Goal: Information Seeking & Learning: Learn about a topic

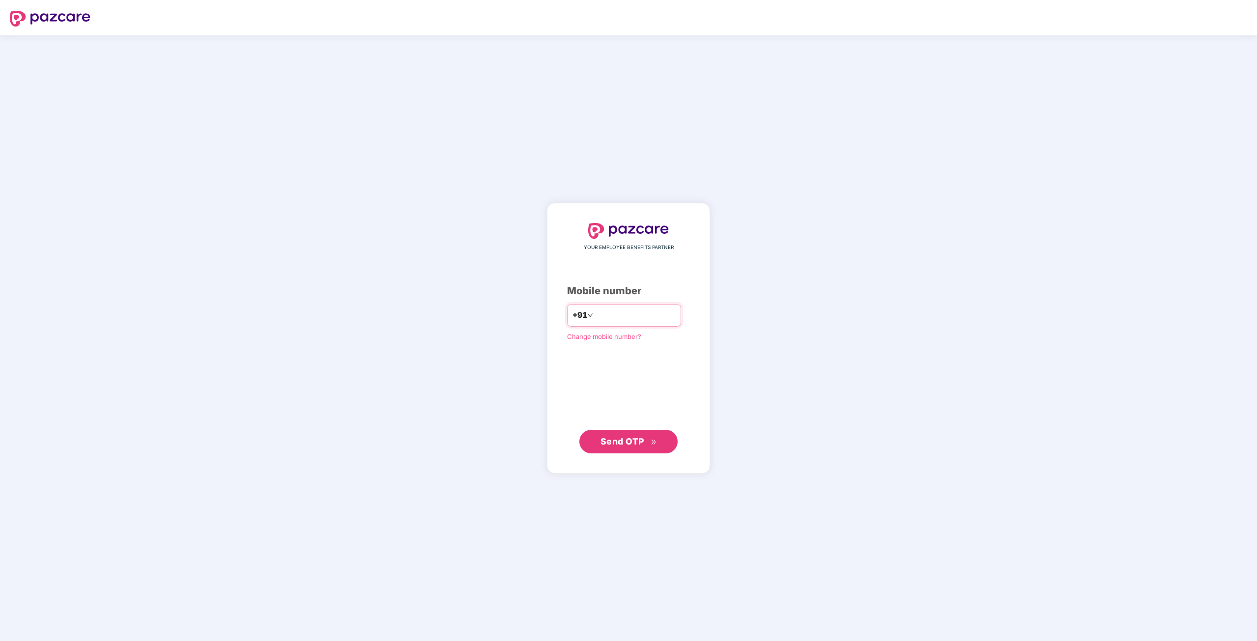
click at [617, 314] on input "number" at bounding box center [635, 316] width 81 height 16
type input "**********"
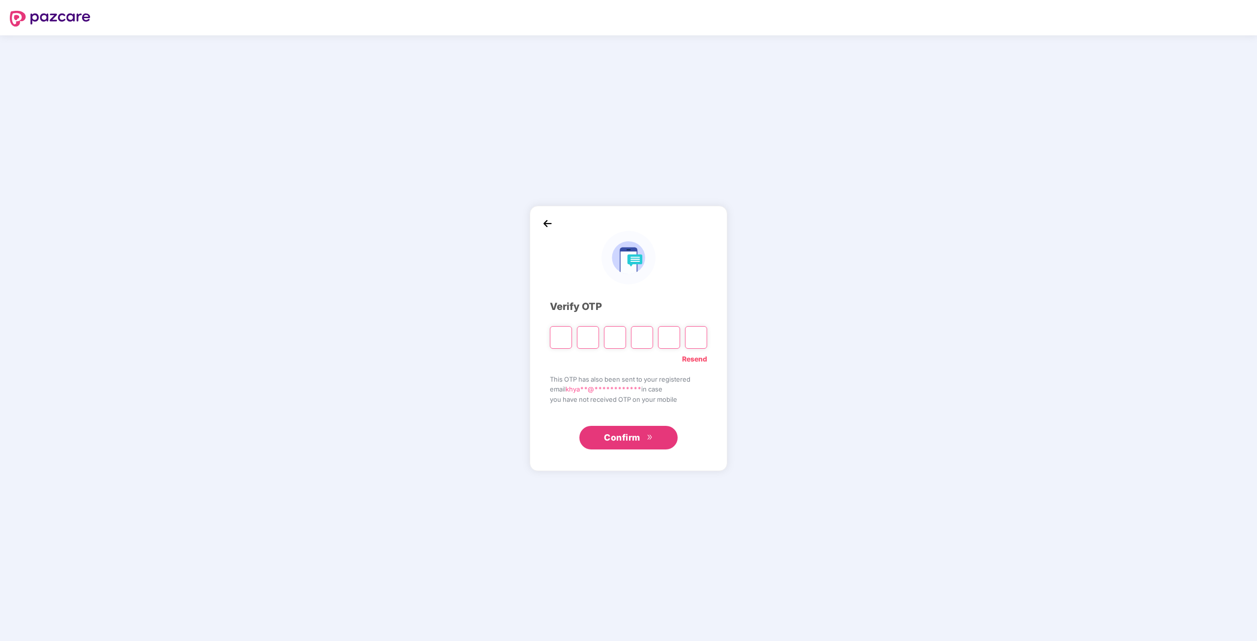
type input "*"
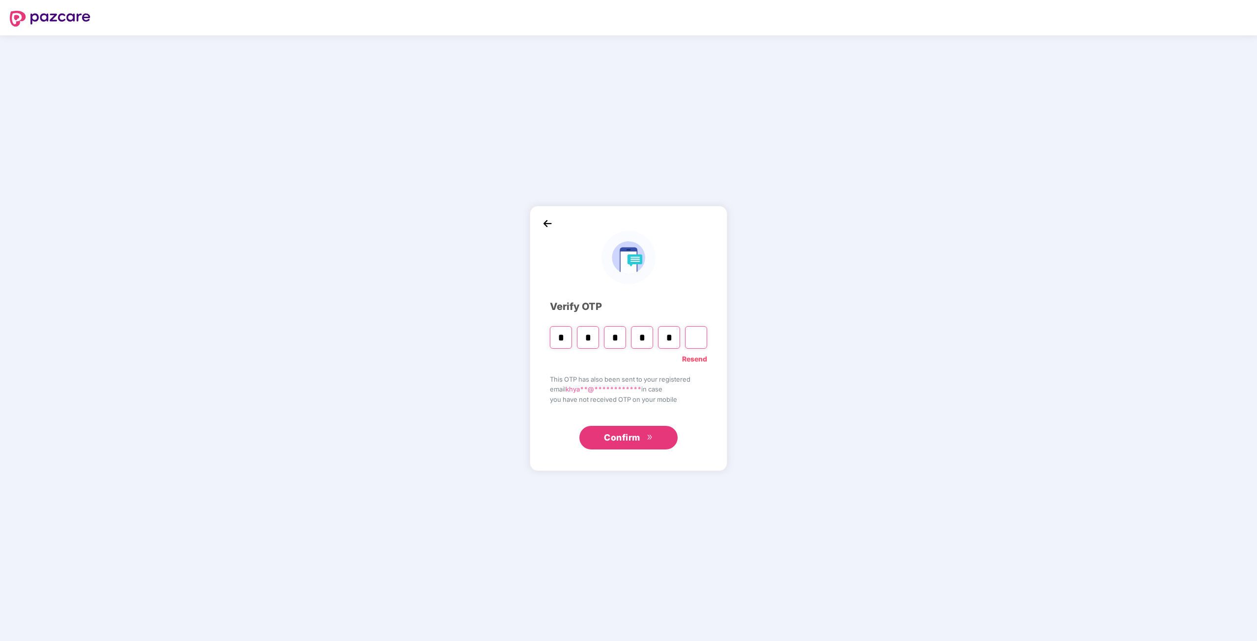
type input "*"
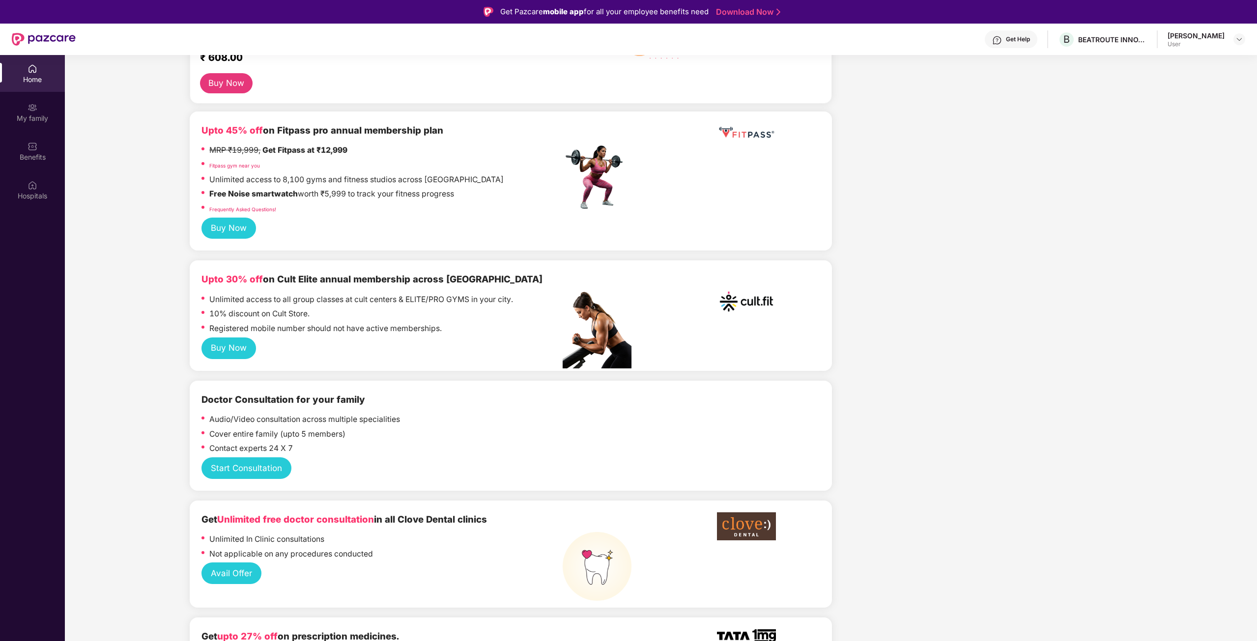
scroll to position [393, 0]
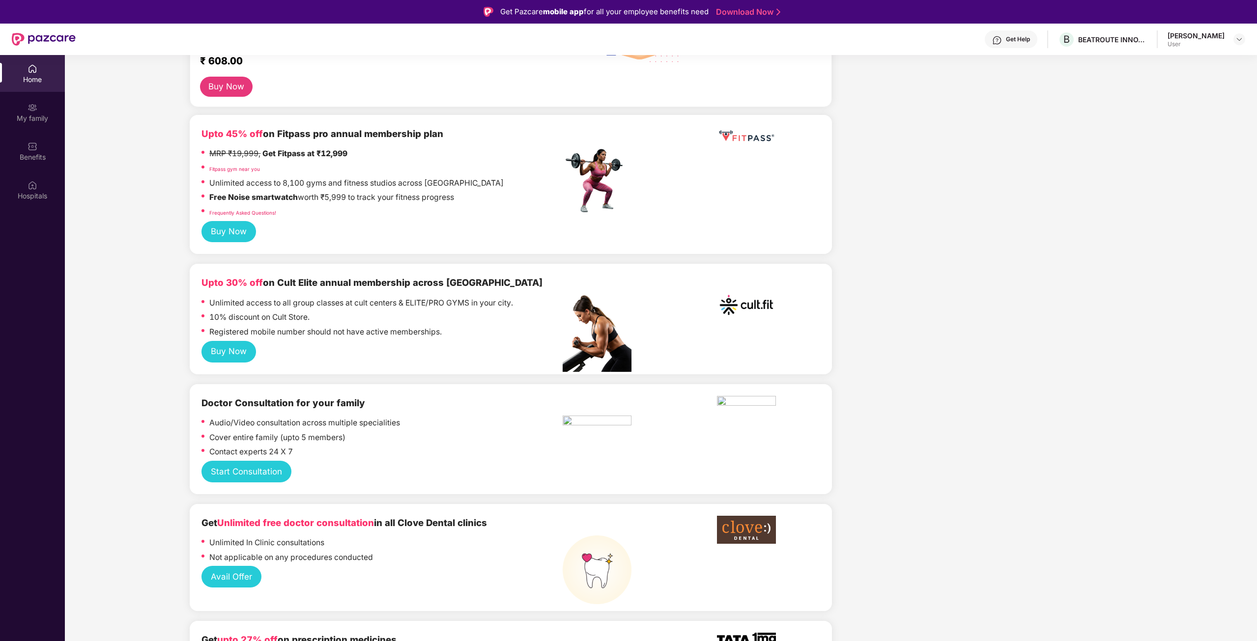
click at [220, 358] on button "Buy Now" at bounding box center [228, 352] width 55 height 22
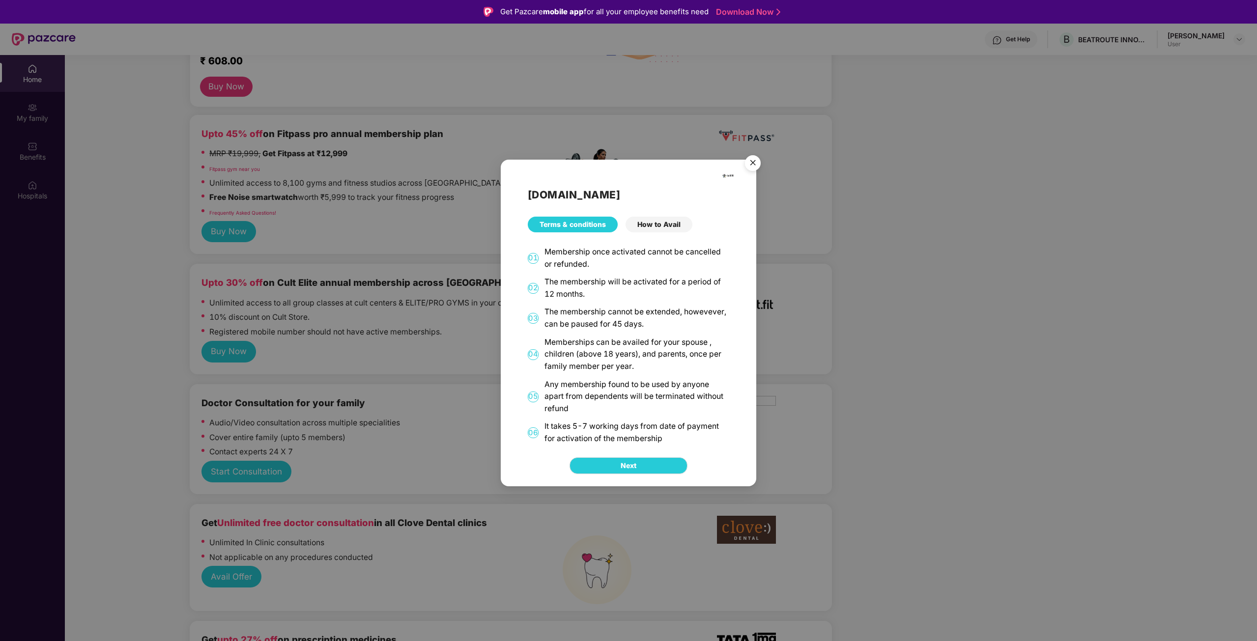
click at [140, 380] on div "[DOMAIN_NAME] Terms & conditions How to Avail 01 Membership once activated cann…" at bounding box center [628, 320] width 1257 height 641
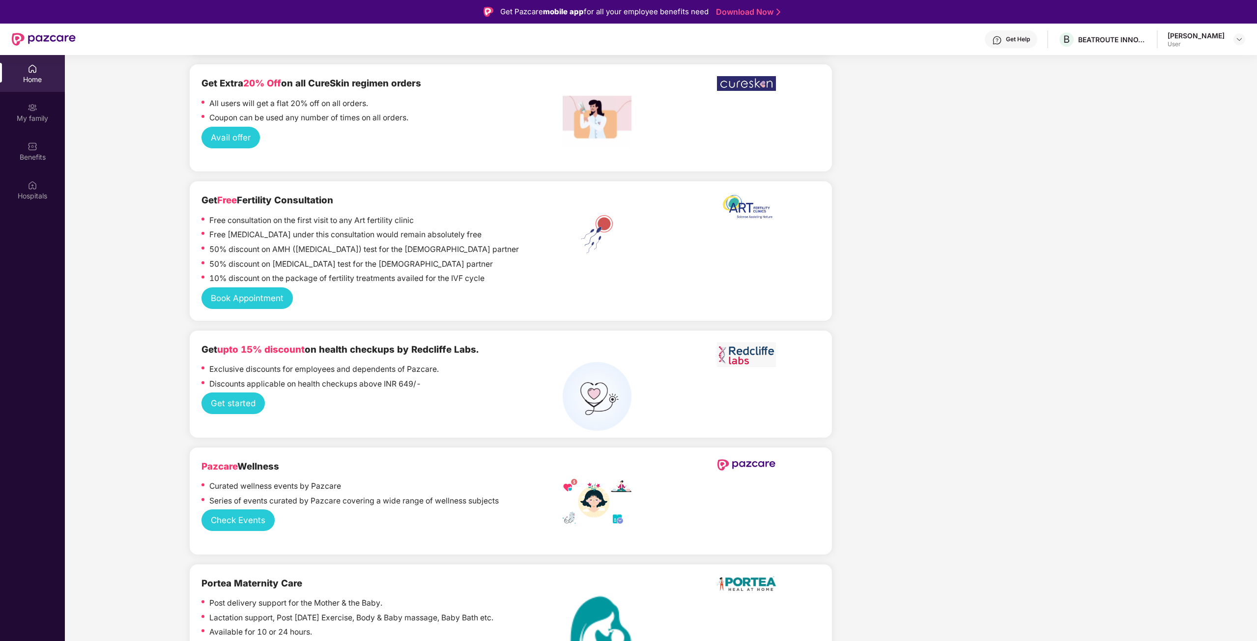
scroll to position [2310, 0]
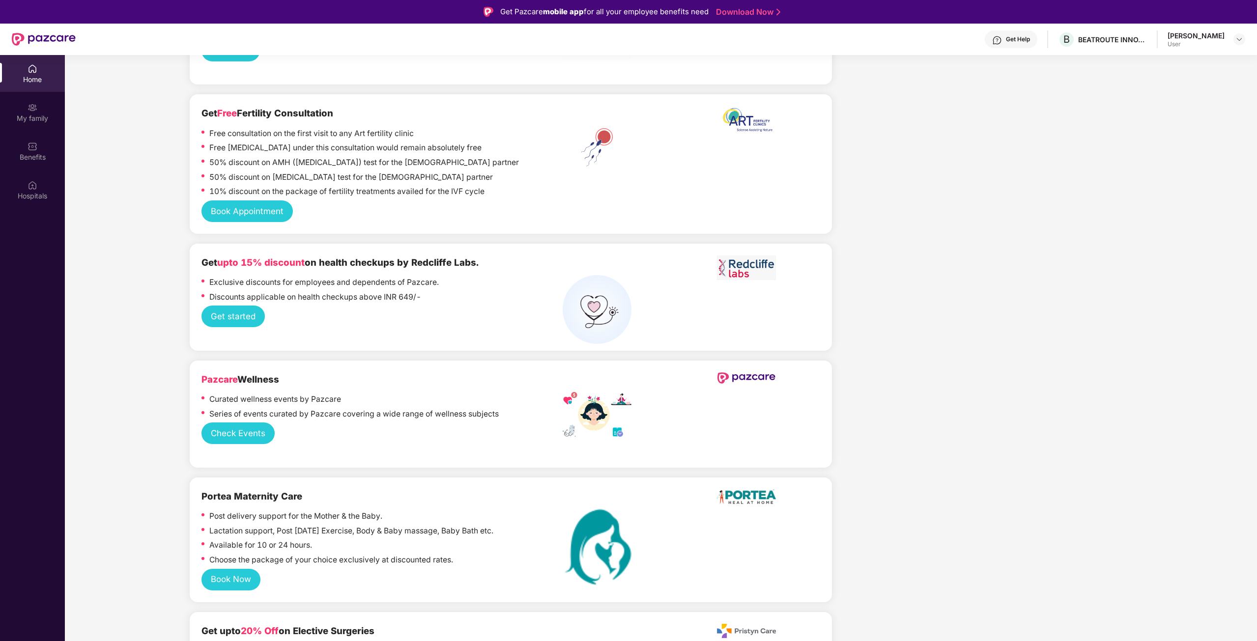
click at [258, 424] on button "Check Events" at bounding box center [237, 434] width 73 height 22
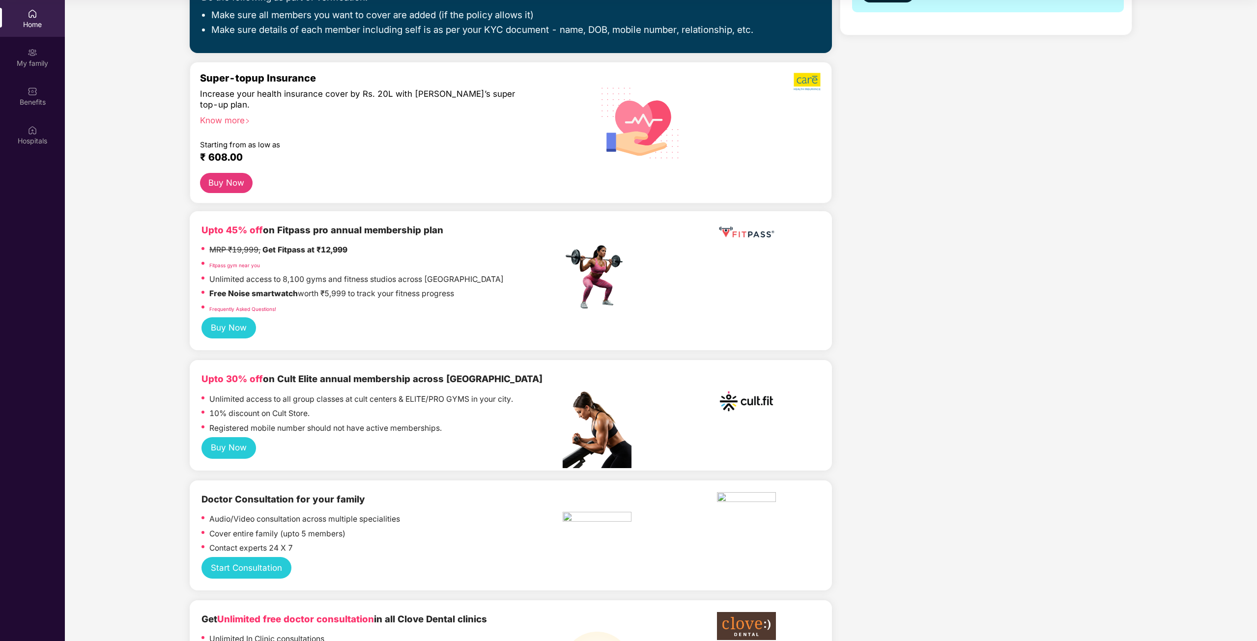
scroll to position [246, 0]
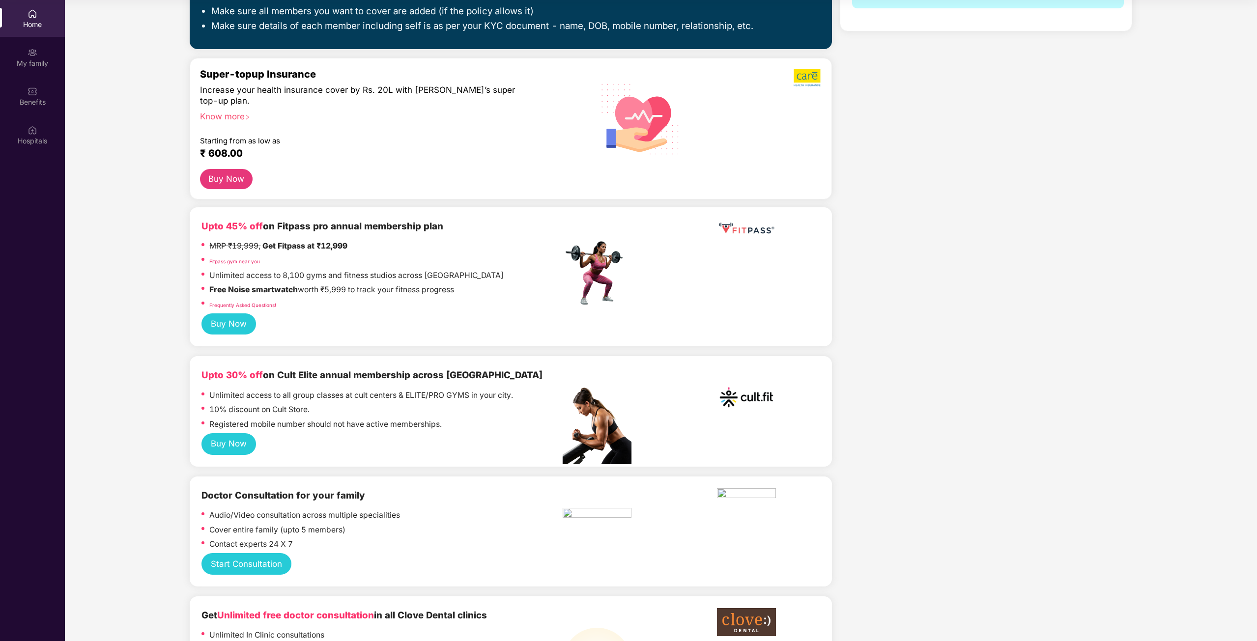
click at [229, 114] on div "Know more" at bounding box center [378, 114] width 357 height 7
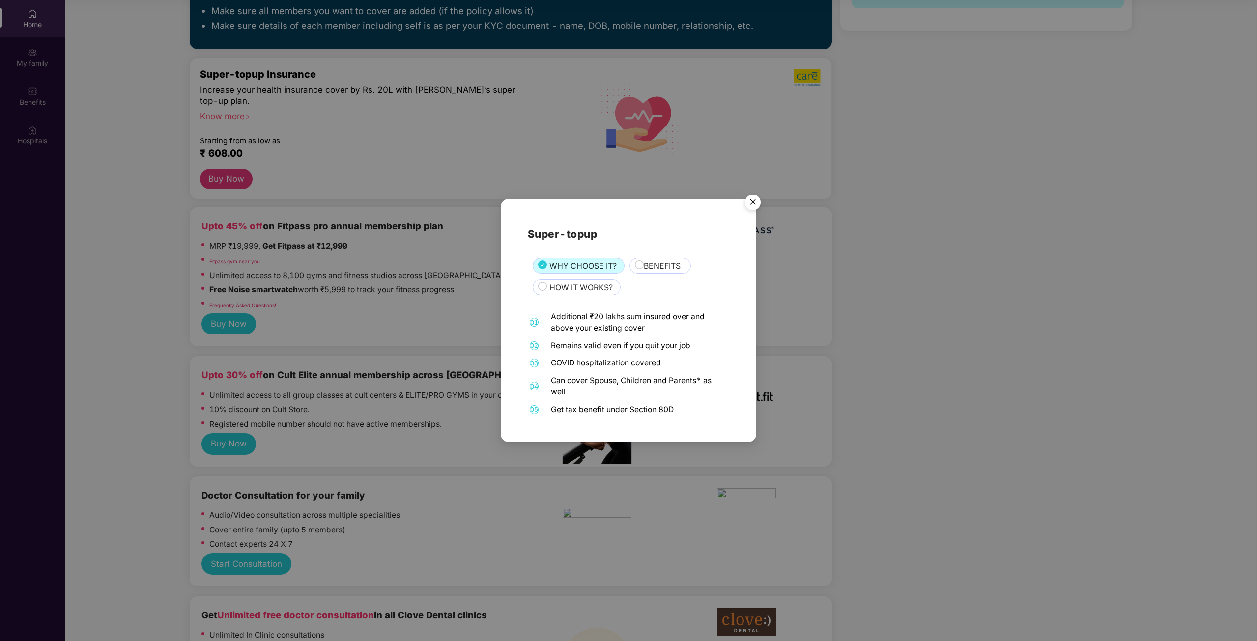
click at [752, 198] on img "Close" at bounding box center [753, 204] width 28 height 28
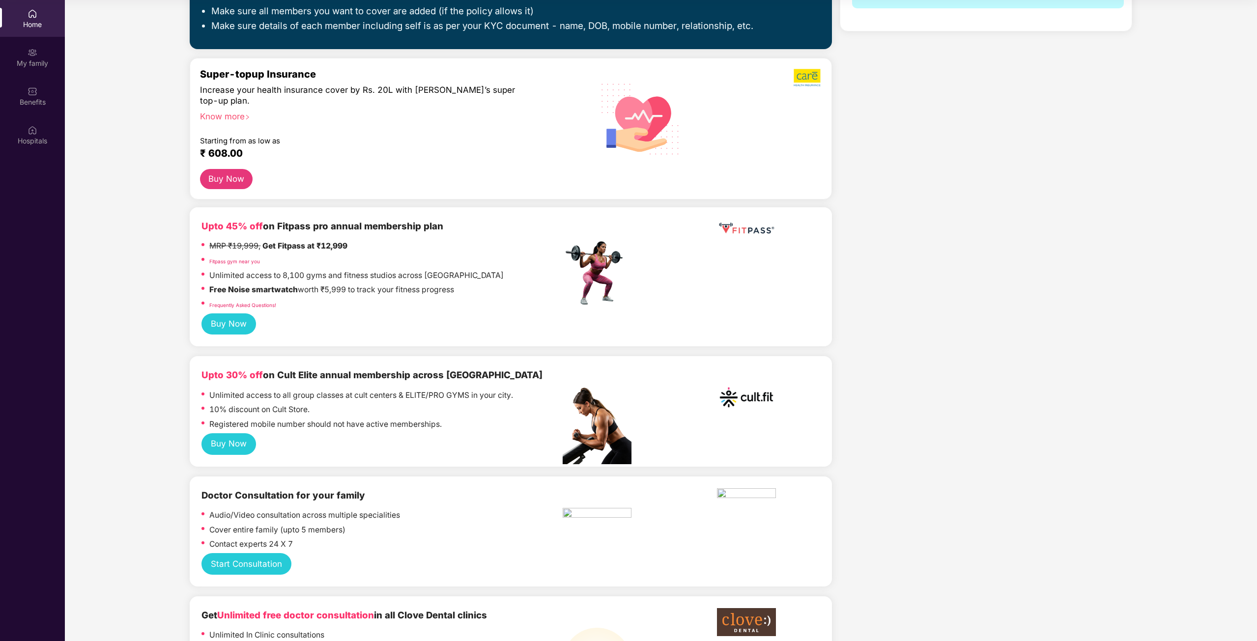
click at [231, 325] on button "Buy Now" at bounding box center [228, 325] width 55 height 22
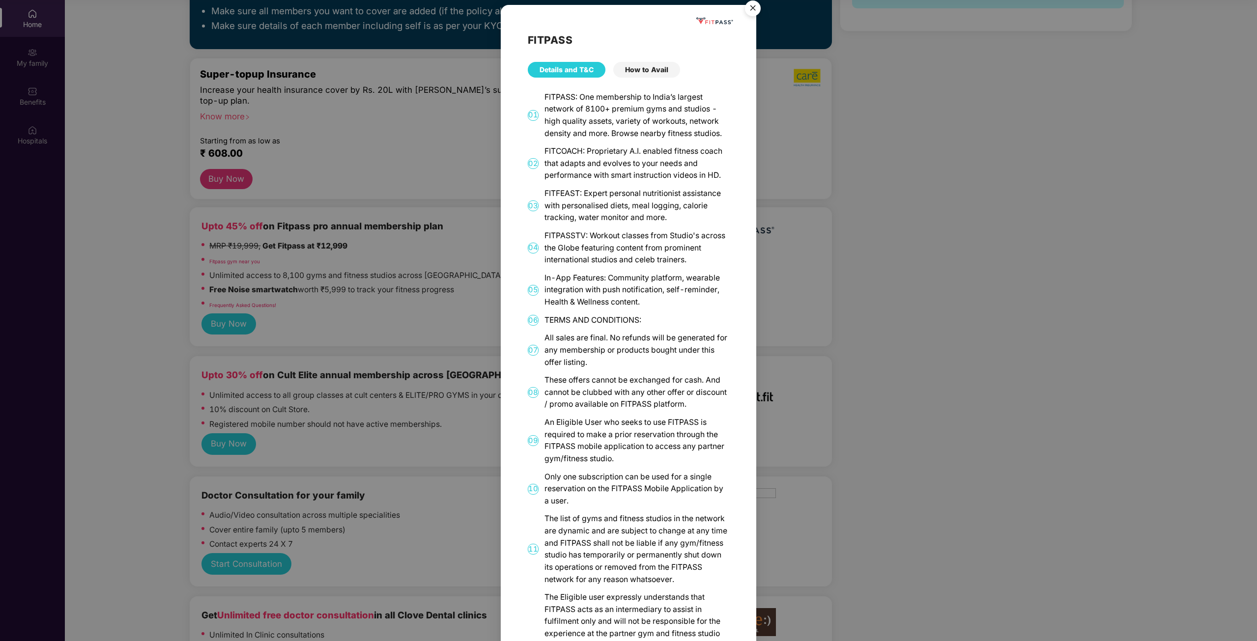
click at [933, 357] on div "FITPASS Details and T&C How to Avail 01 FITPASS: One membership to India’s larg…" at bounding box center [628, 320] width 1257 height 641
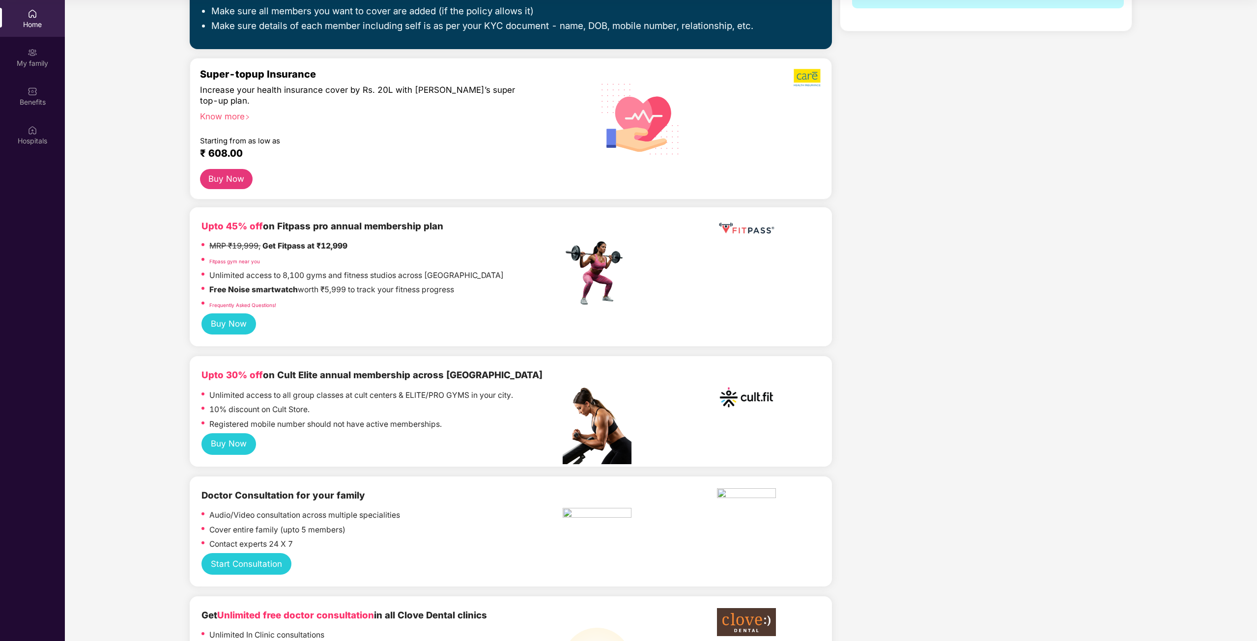
click at [238, 444] on button "Buy Now" at bounding box center [228, 444] width 55 height 22
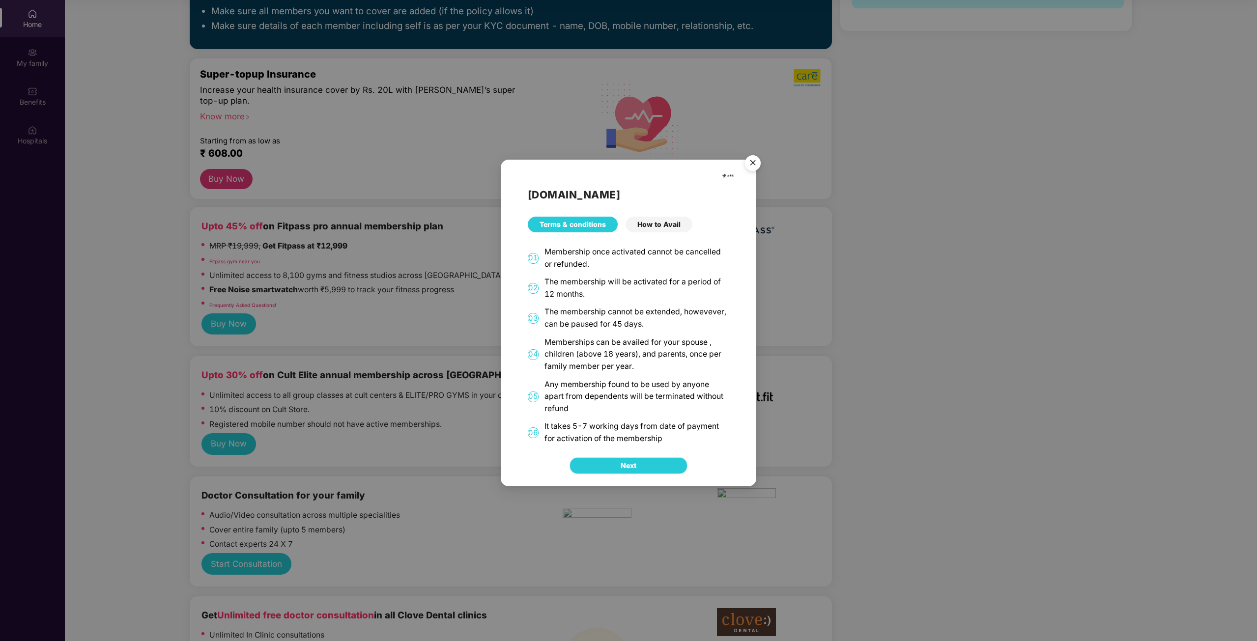
click at [644, 464] on button "Next" at bounding box center [629, 465] width 118 height 17
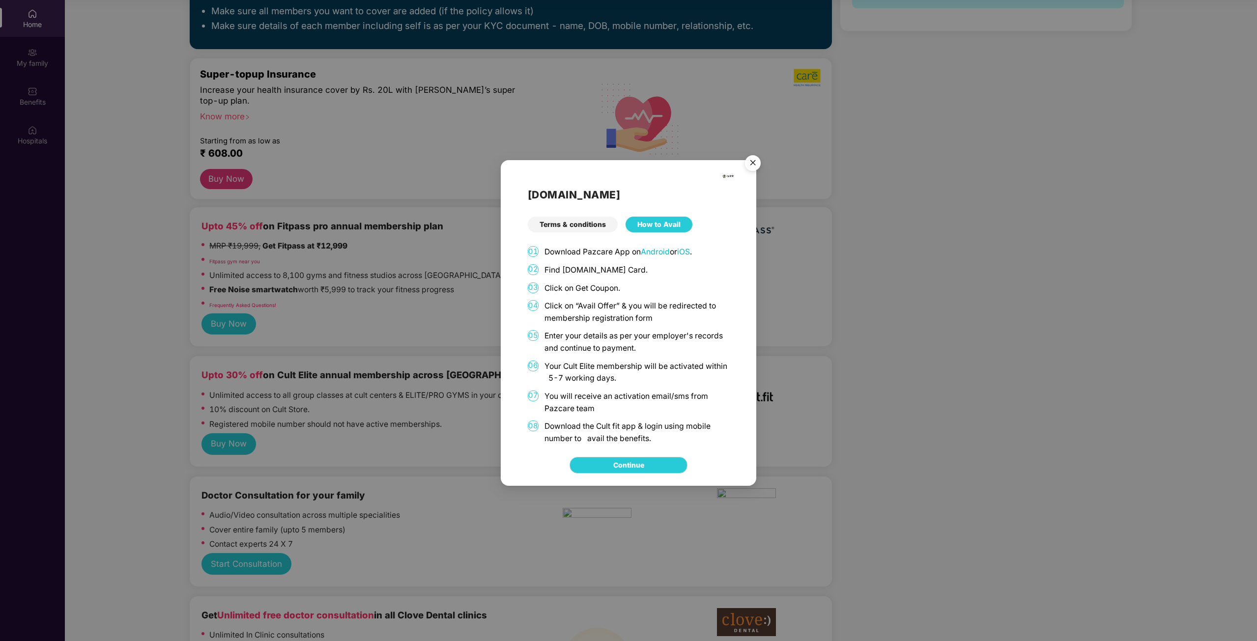
click at [754, 163] on img "Close" at bounding box center [753, 165] width 28 height 28
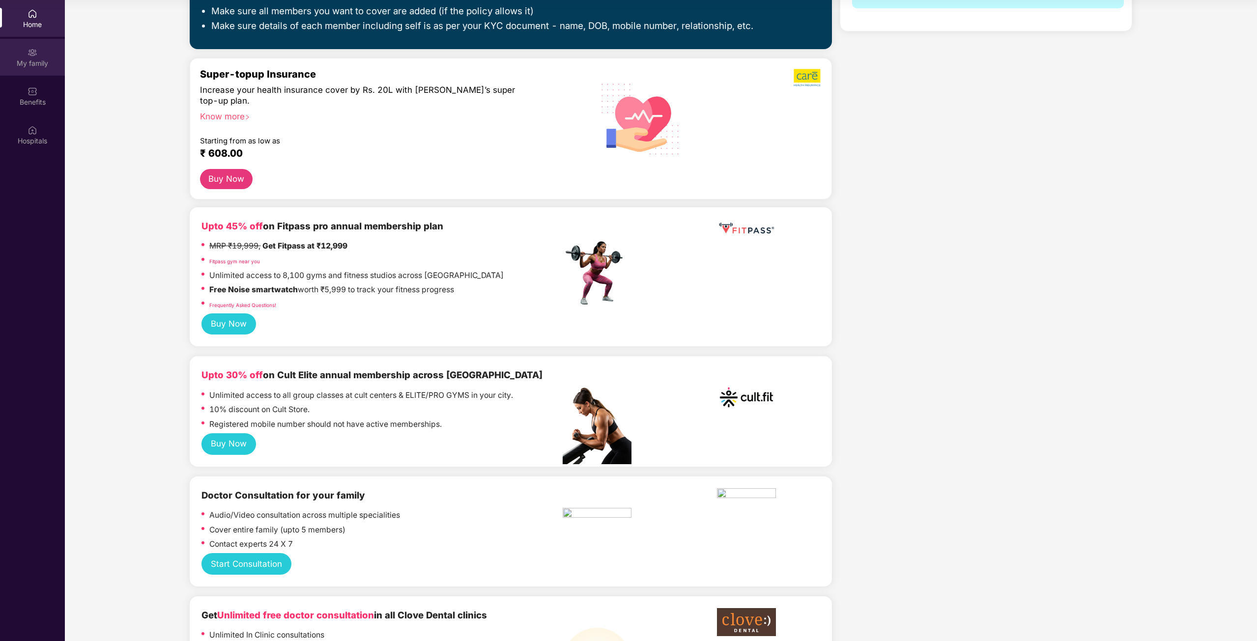
click at [29, 48] on img at bounding box center [33, 53] width 10 height 10
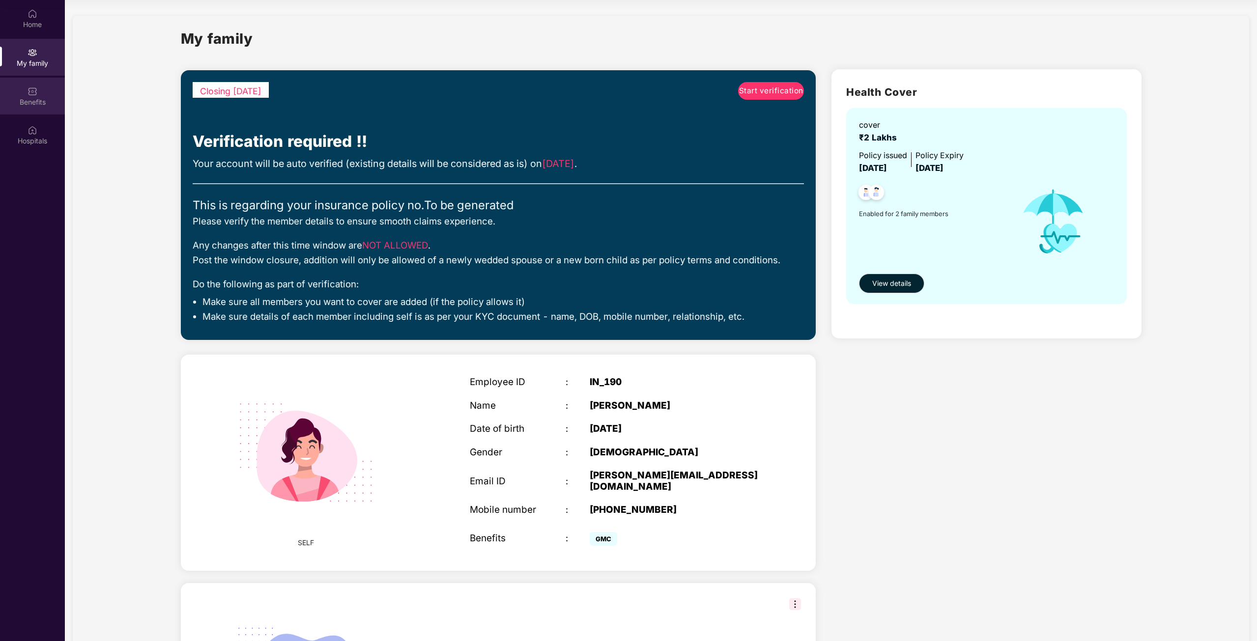
click at [34, 104] on div "Benefits" at bounding box center [32, 102] width 65 height 10
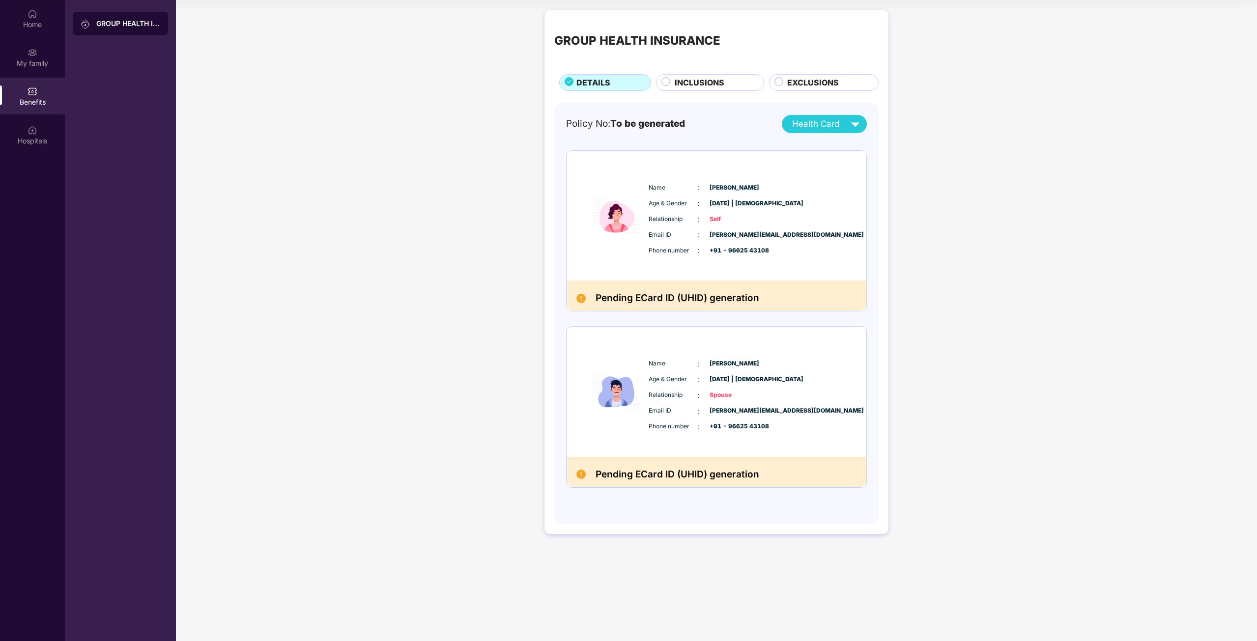
click at [713, 85] on span "INCLUSIONS" at bounding box center [700, 83] width 50 height 12
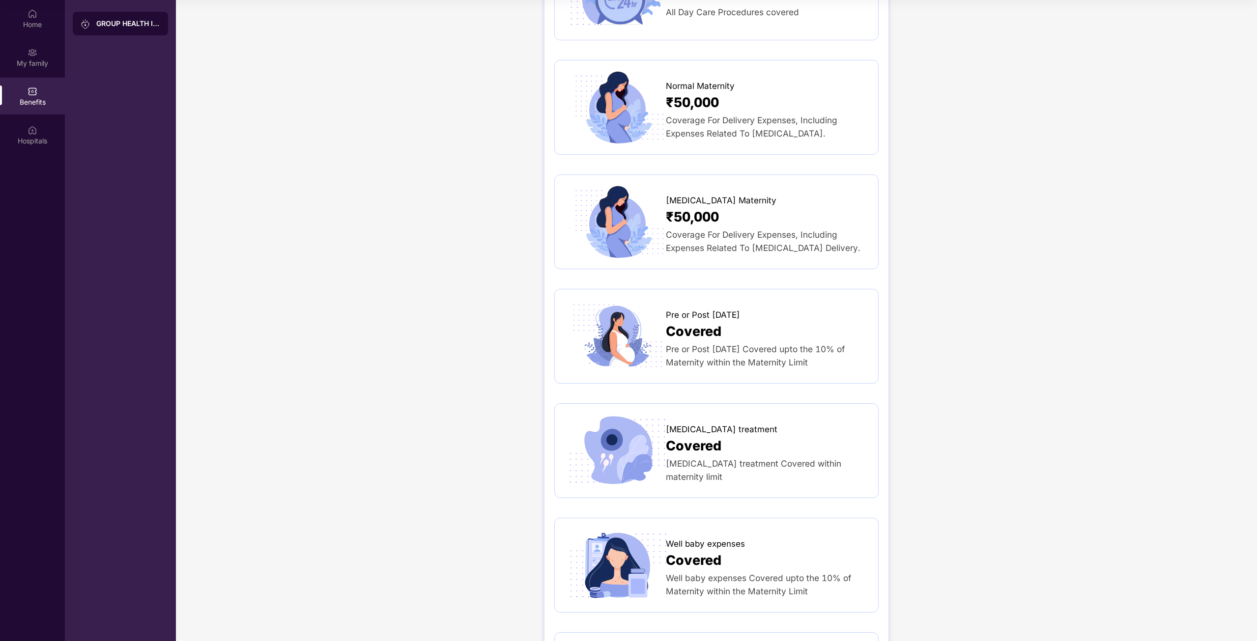
scroll to position [1179, 0]
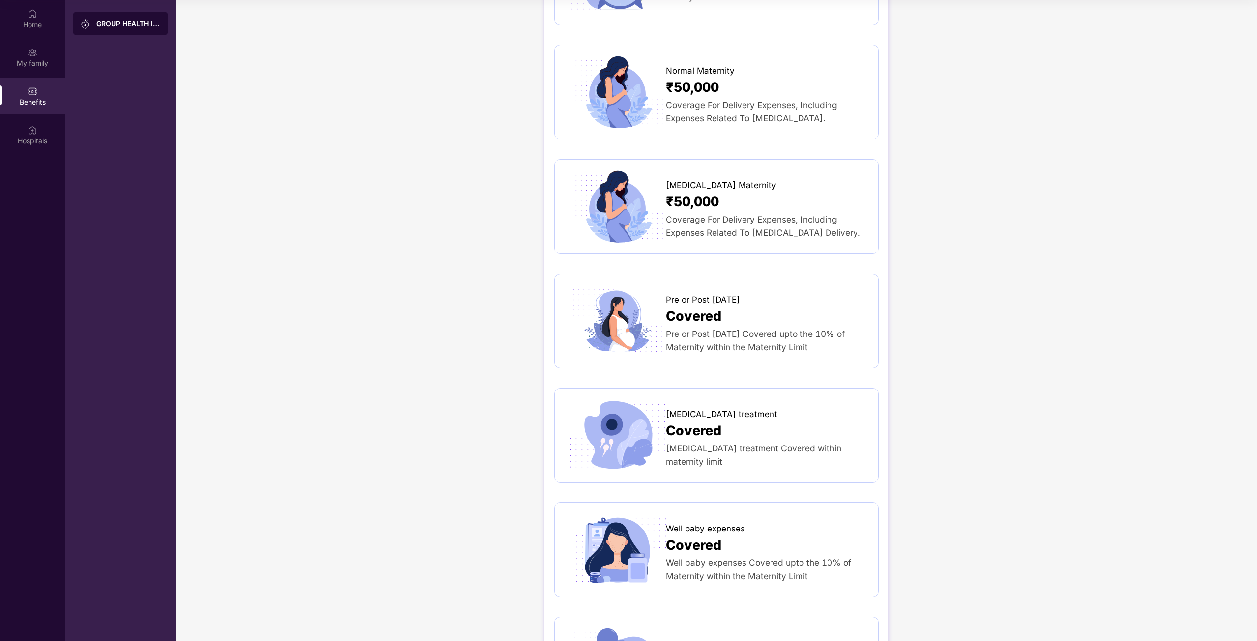
click at [765, 306] on div "Covered" at bounding box center [767, 316] width 202 height 21
click at [685, 306] on span "Covered" at bounding box center [694, 316] width 56 height 21
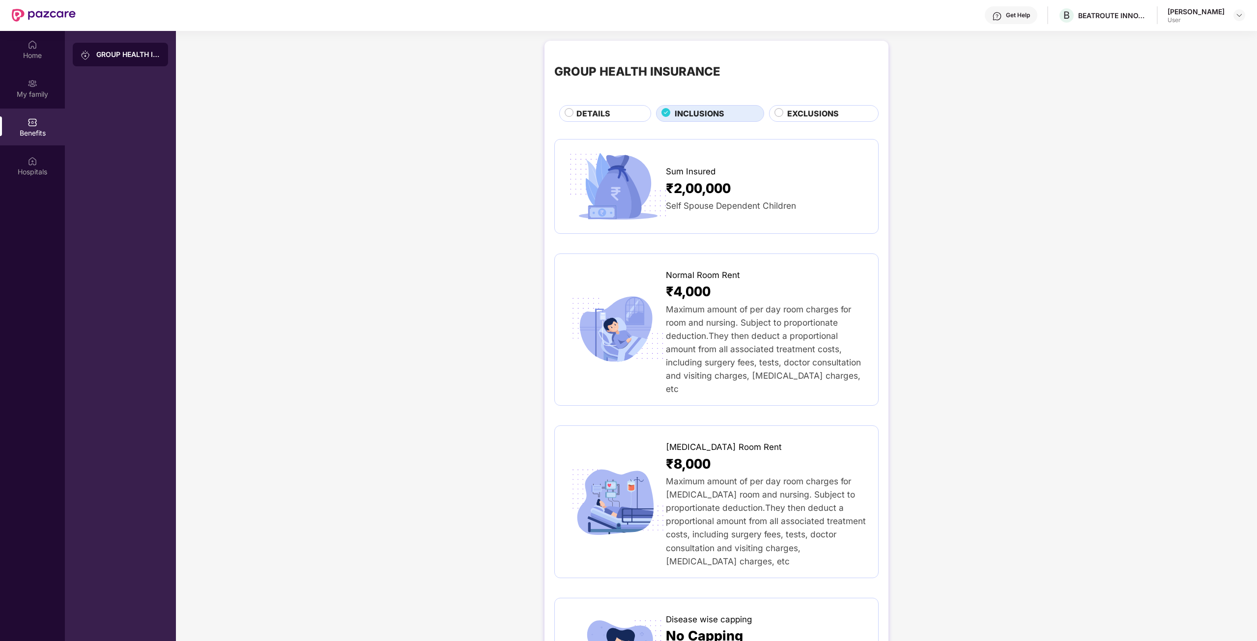
scroll to position [0, 0]
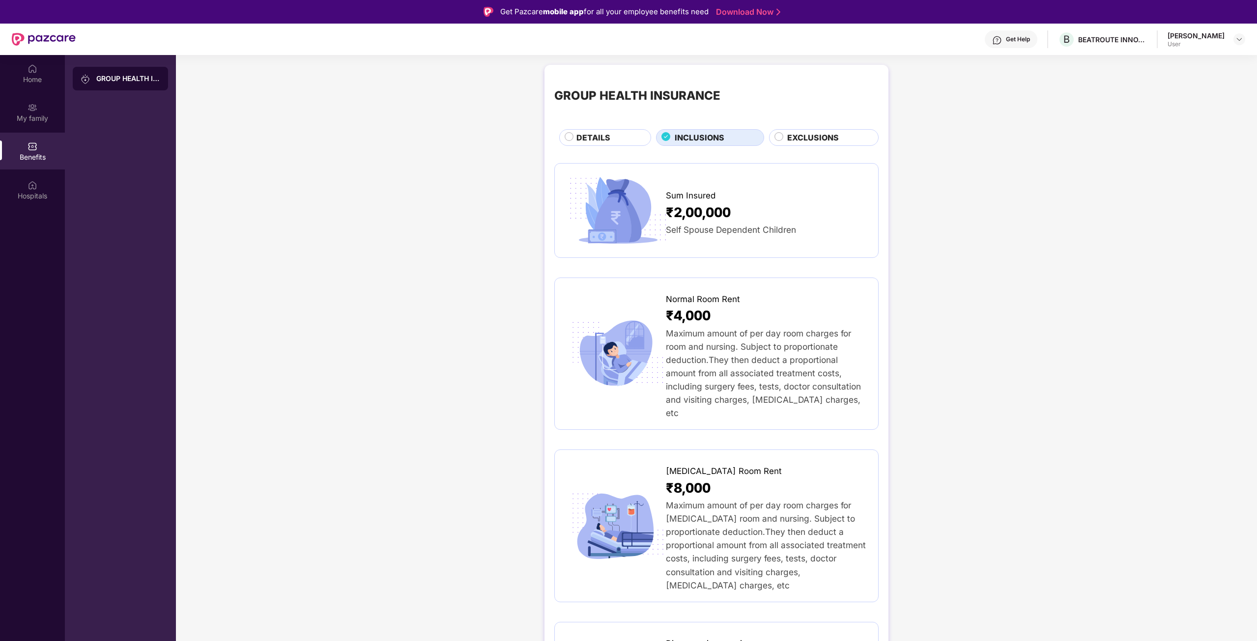
click at [808, 142] on span "EXCLUSIONS" at bounding box center [813, 138] width 52 height 12
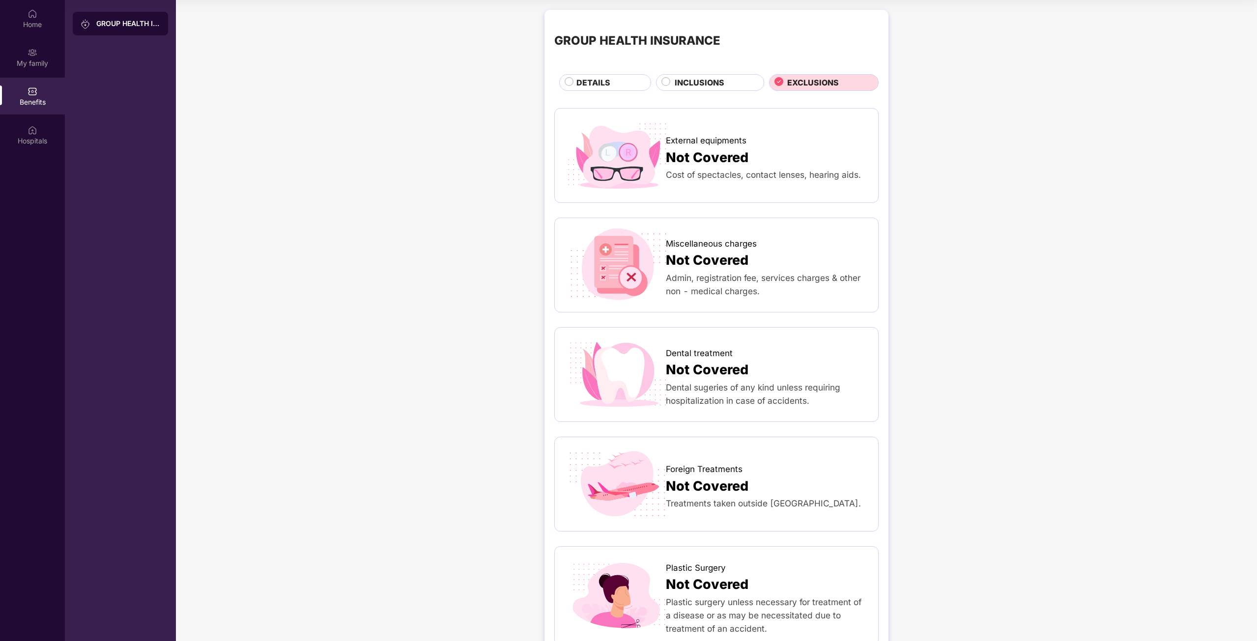
click at [685, 78] on span "INCLUSIONS" at bounding box center [700, 83] width 50 height 12
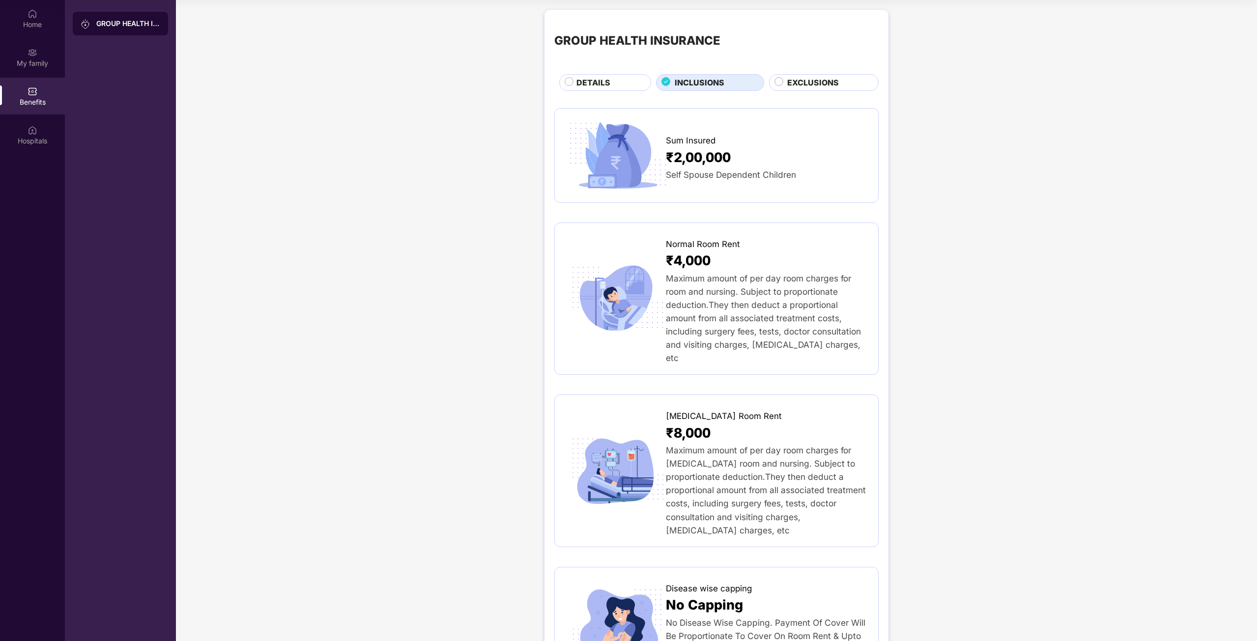
click at [631, 81] on div "DETAILS" at bounding box center [608, 84] width 75 height 14
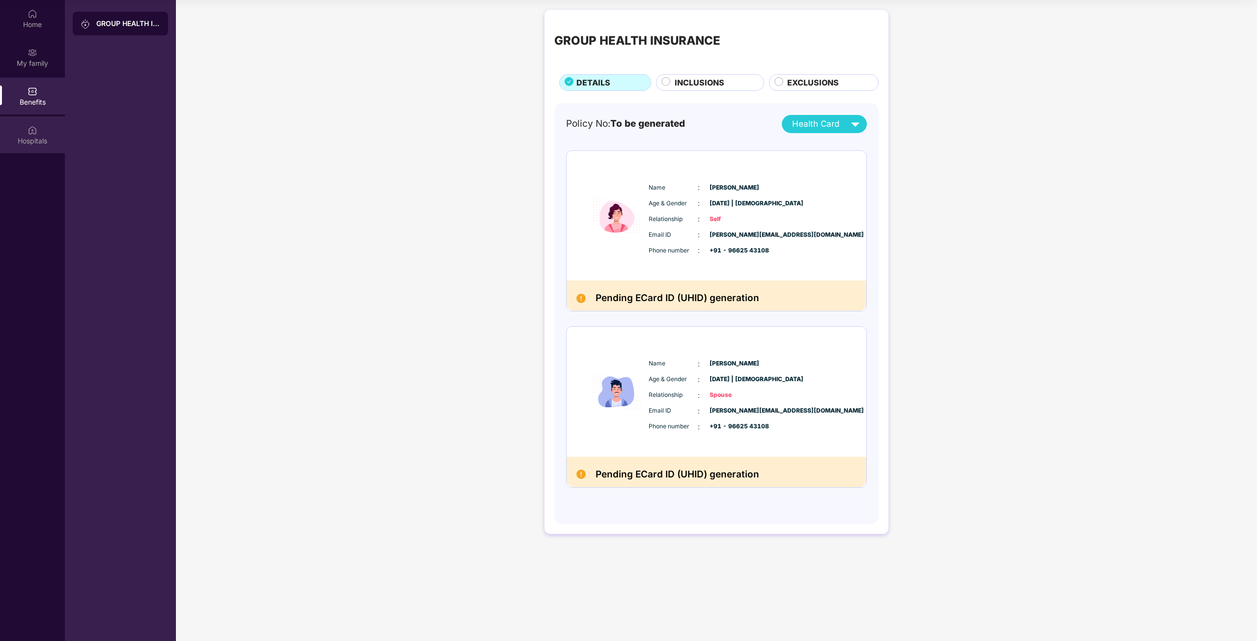
click at [34, 141] on div "Hospitals" at bounding box center [32, 141] width 65 height 10
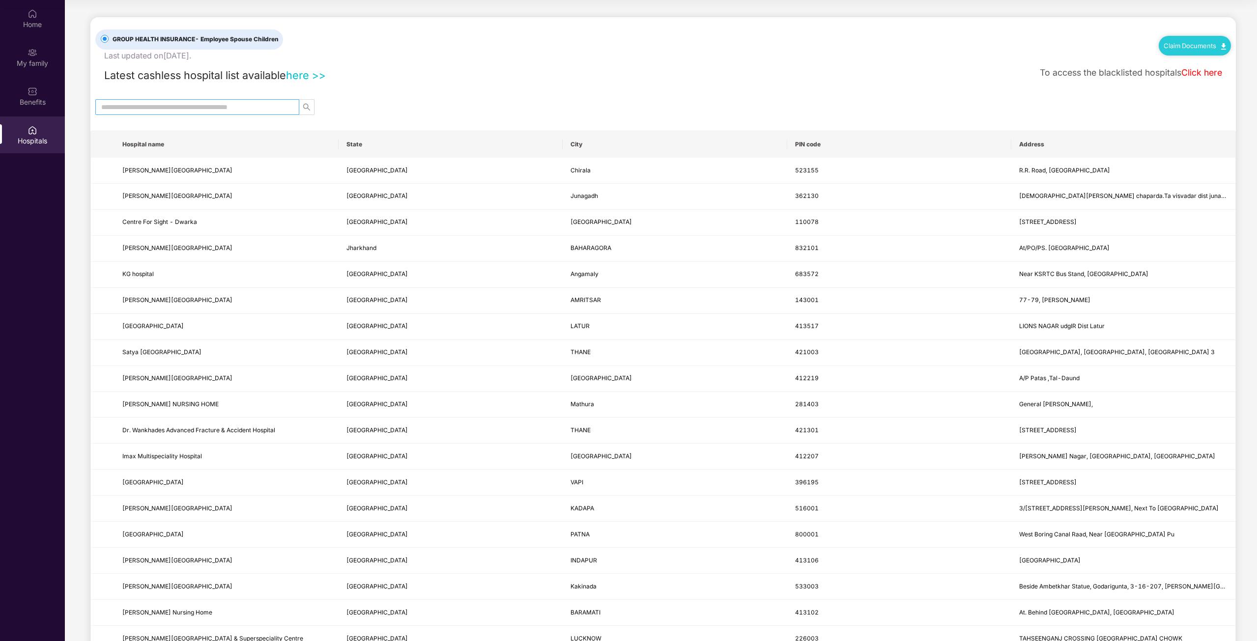
click at [190, 107] on input "text" at bounding box center [193, 107] width 184 height 11
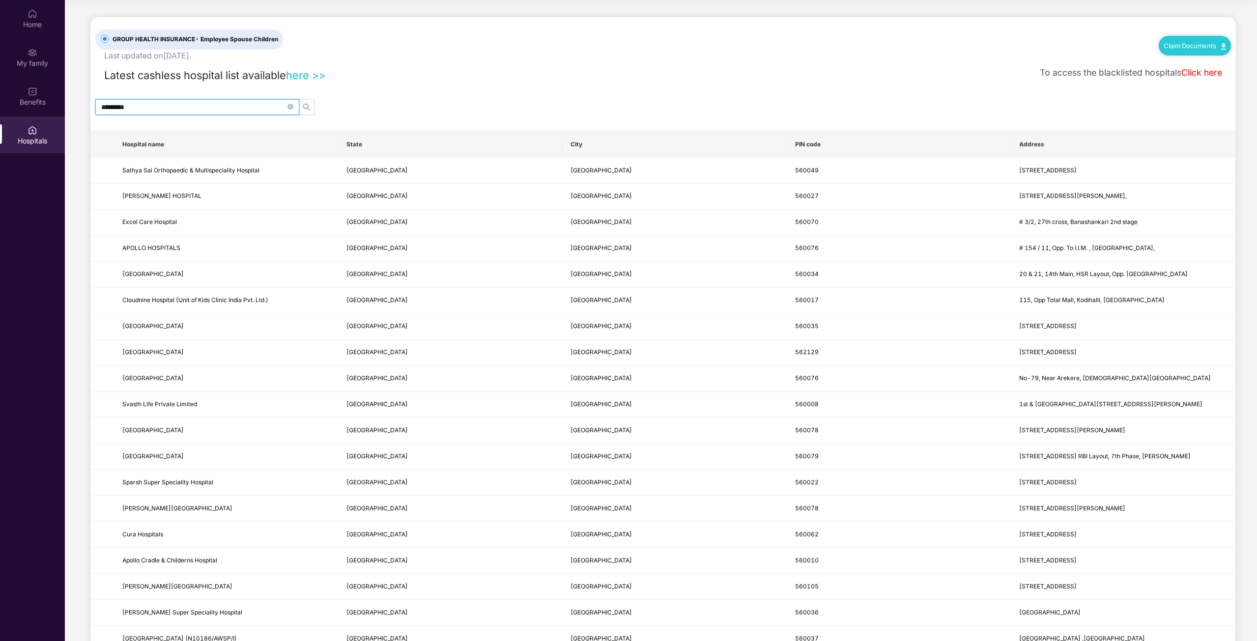
click at [209, 109] on input "*********" at bounding box center [193, 107] width 184 height 11
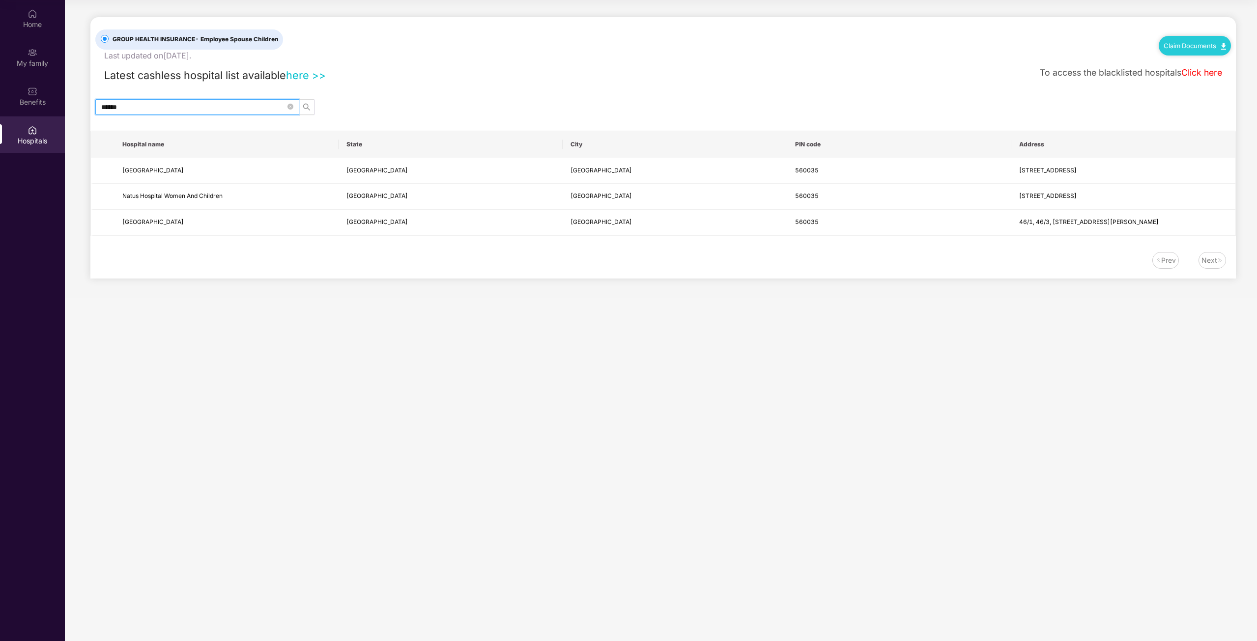
click at [209, 109] on input "******" at bounding box center [193, 107] width 184 height 11
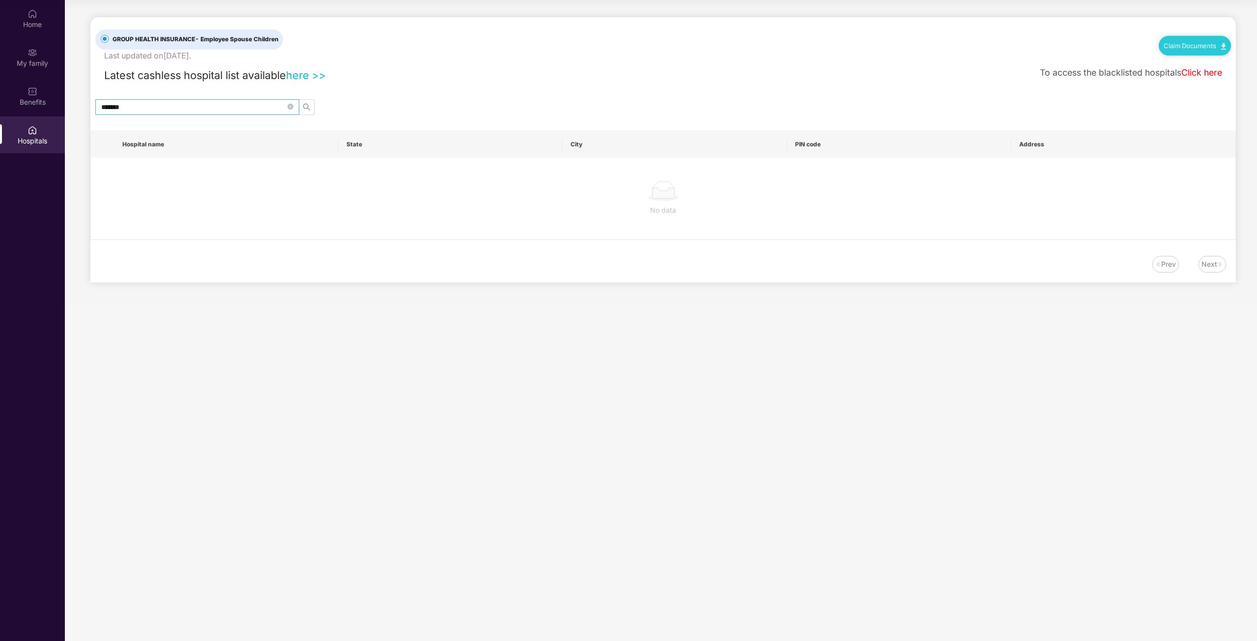
click at [151, 110] on input "*******" at bounding box center [193, 107] width 184 height 11
type input "******"
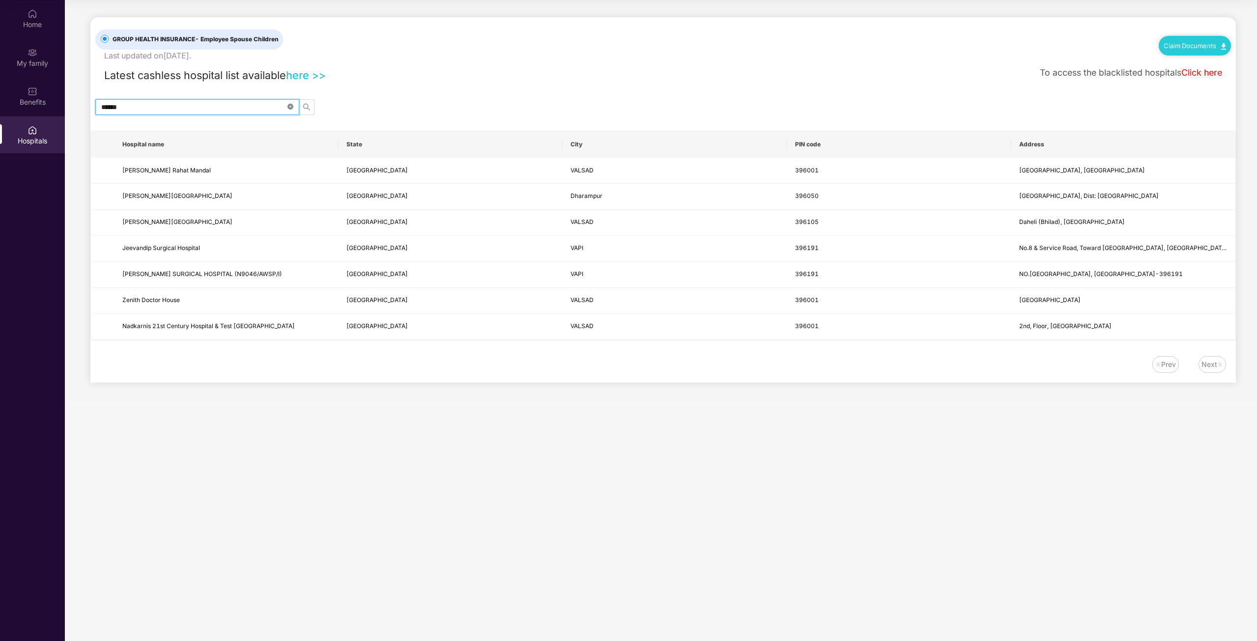
click at [289, 107] on icon "close-circle" at bounding box center [290, 107] width 6 height 6
click at [207, 108] on input "text" at bounding box center [193, 107] width 184 height 11
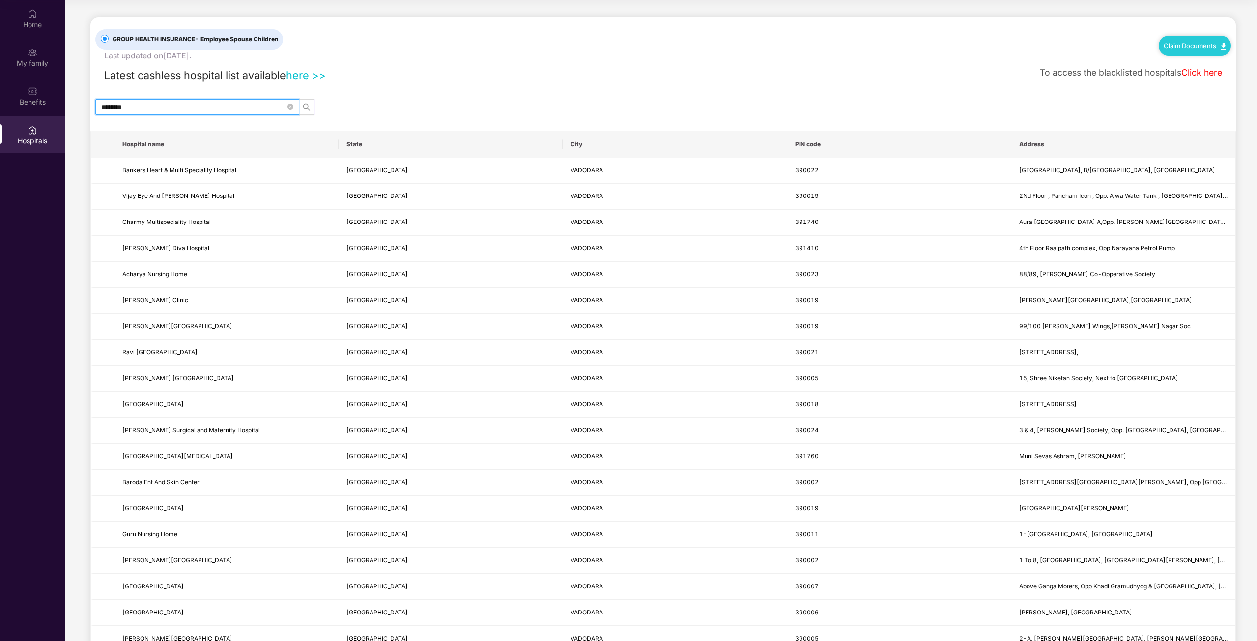
type input "********"
click at [294, 107] on span "********" at bounding box center [197, 107] width 204 height 16
click at [290, 107] on icon "close-circle" at bounding box center [290, 107] width 6 height 6
click at [306, 76] on link "here >>" at bounding box center [306, 75] width 40 height 13
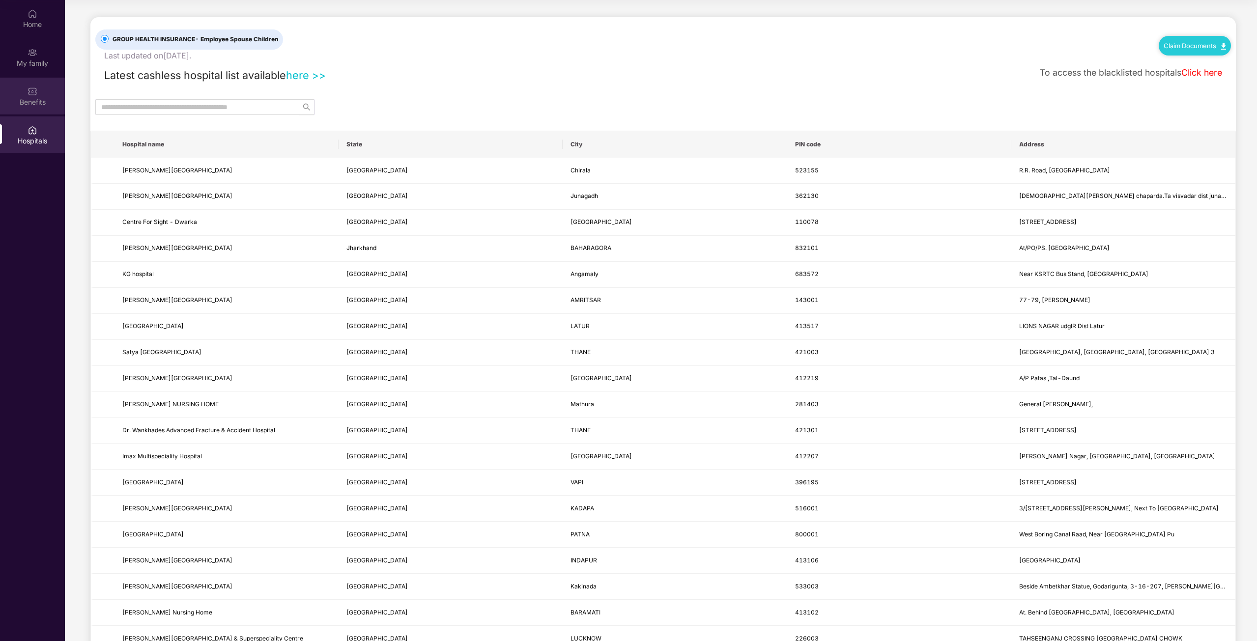
click at [40, 102] on div "Benefits" at bounding box center [32, 102] width 65 height 10
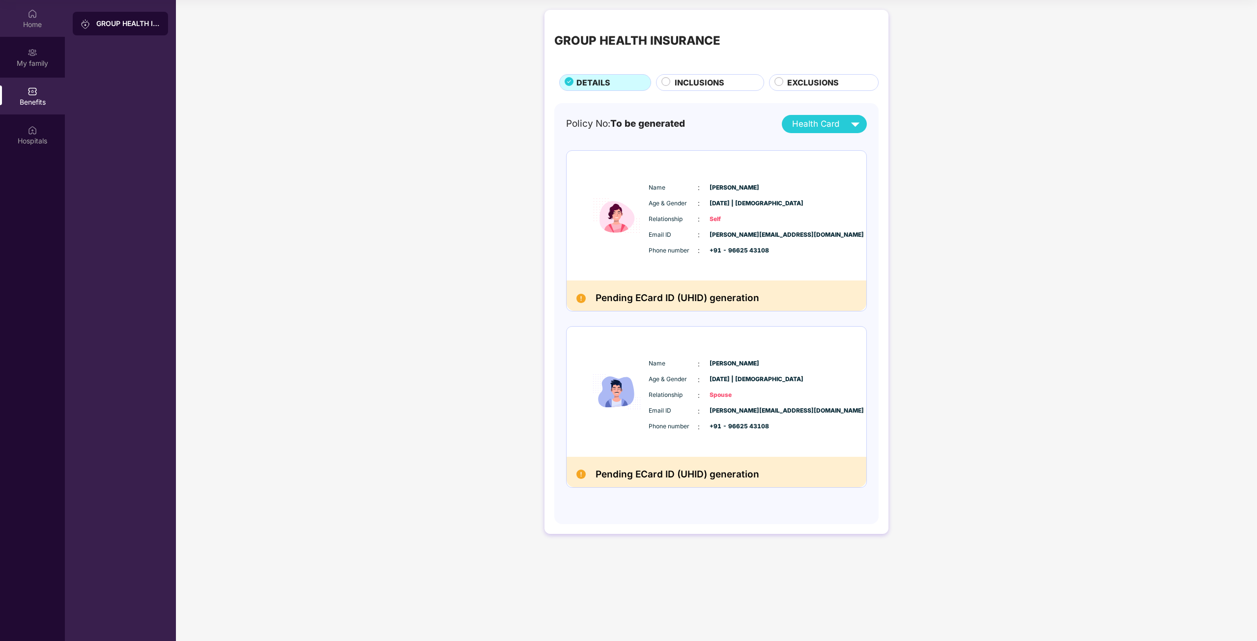
click at [29, 10] on img at bounding box center [33, 14] width 10 height 10
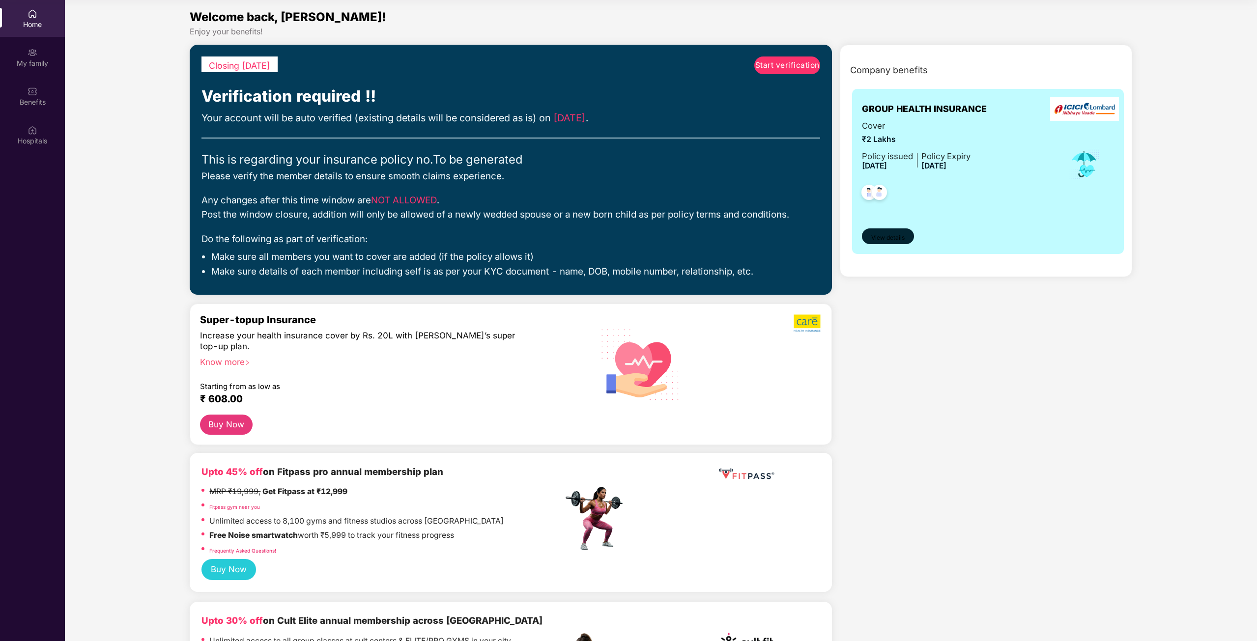
click at [899, 238] on span "View details" at bounding box center [887, 237] width 33 height 9
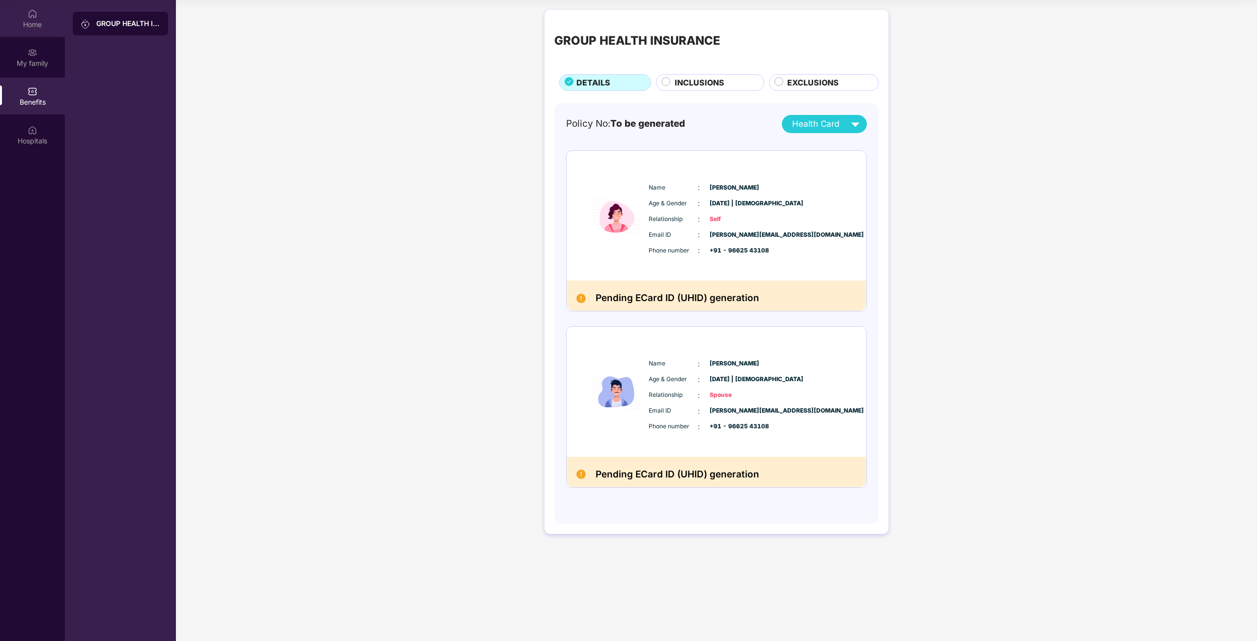
click at [25, 20] on div "Home" at bounding box center [32, 25] width 65 height 10
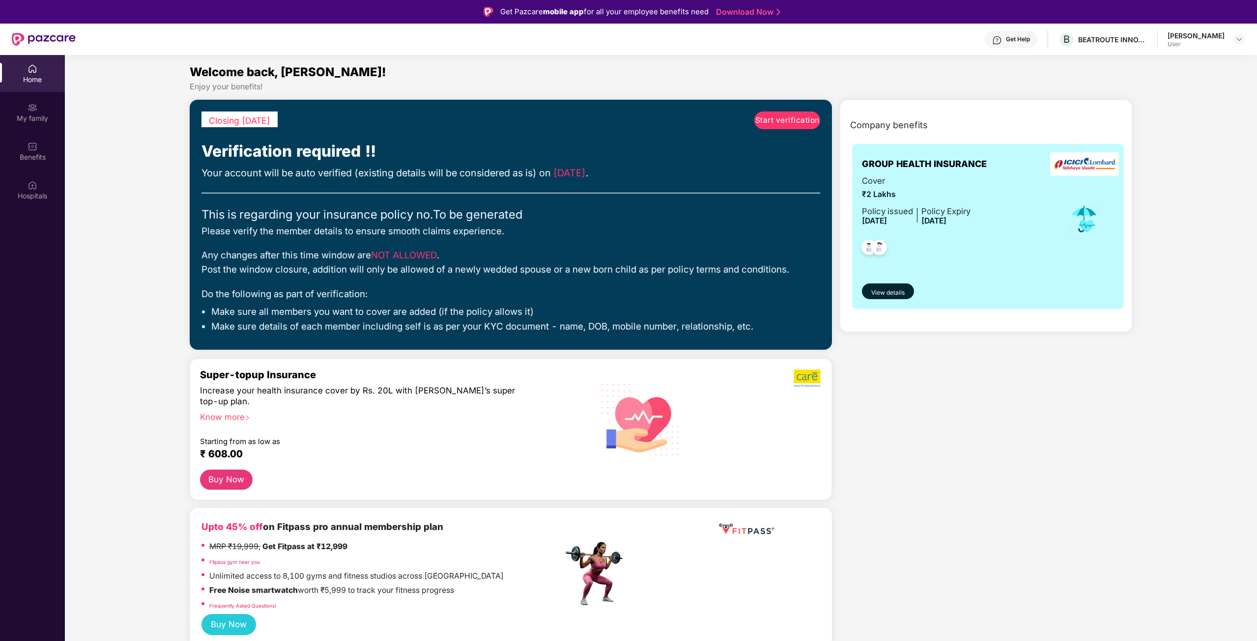
click at [1025, 38] on div "Get Help" at bounding box center [1018, 39] width 24 height 8
click at [1093, 35] on div "BEATROUTE INNOVATIONS PRIVATE LIMITE" at bounding box center [1112, 39] width 69 height 9
click at [1216, 39] on div "[PERSON_NAME]" at bounding box center [1196, 35] width 57 height 9
click at [1238, 39] on img at bounding box center [1239, 39] width 8 height 8
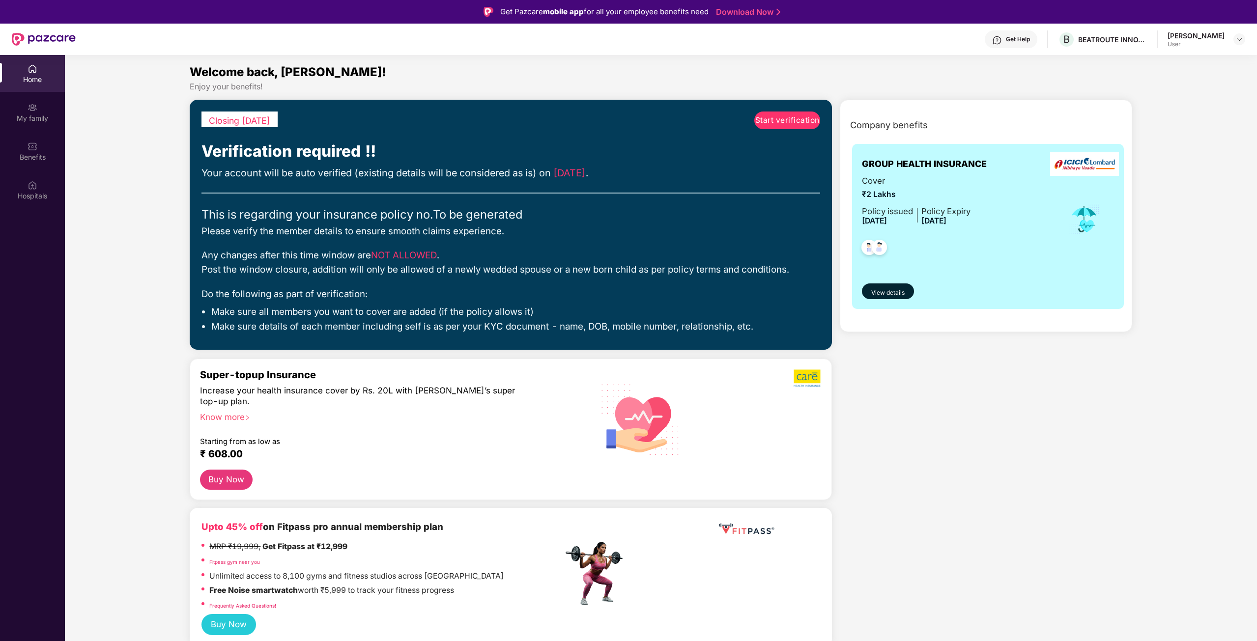
click at [239, 563] on link "Fitpass gym near you" at bounding box center [234, 562] width 51 height 6
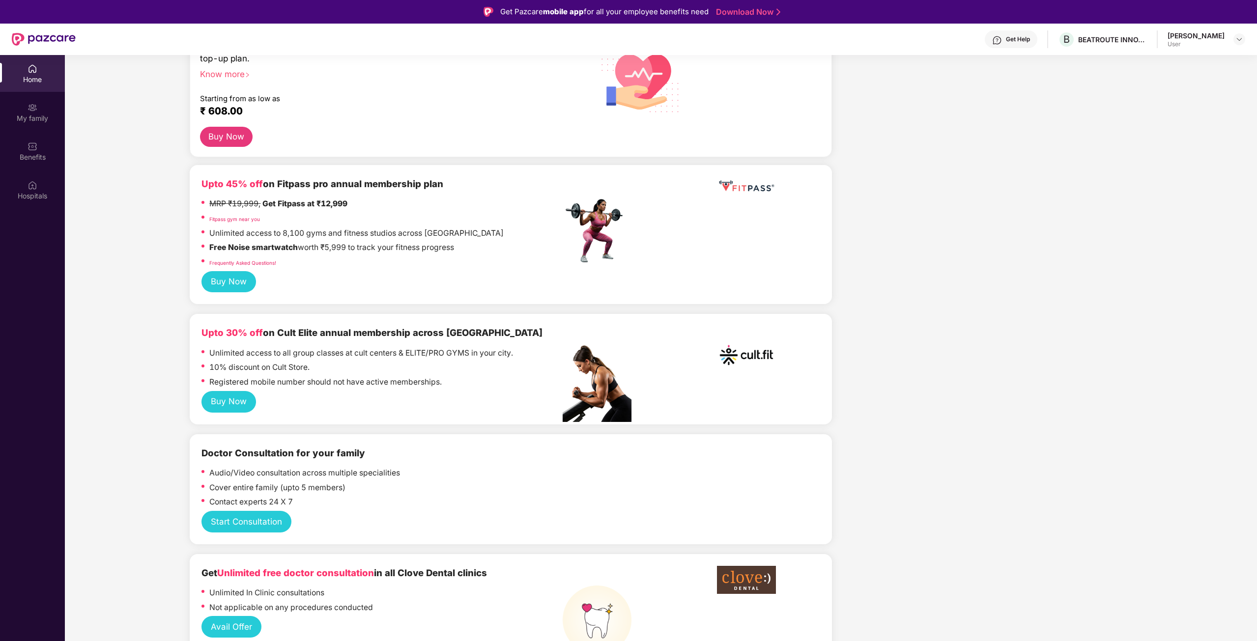
scroll to position [344, 0]
